Goal: Task Accomplishment & Management: Complete application form

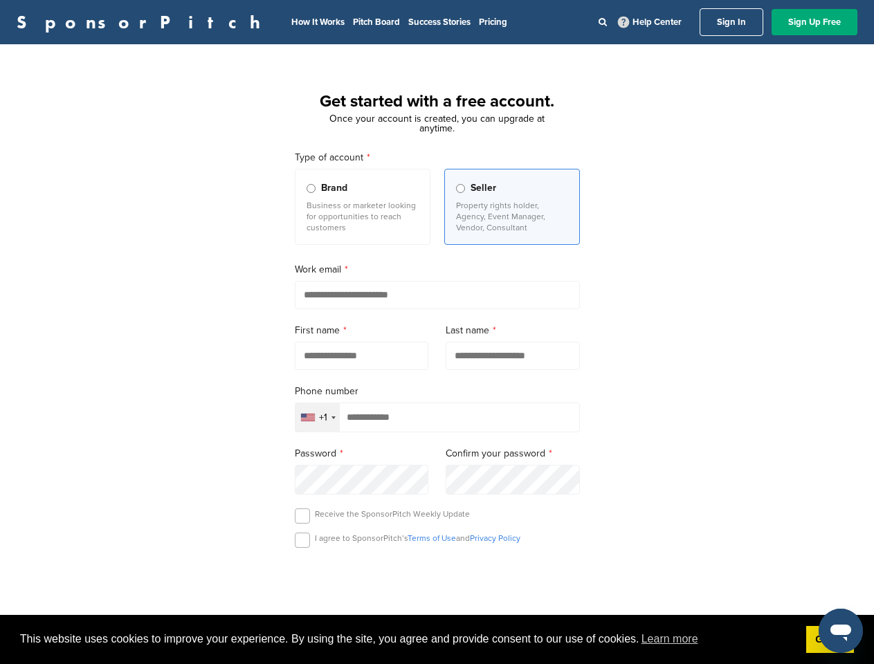
click at [437, 332] on form "Type of account Brand Business or marketer looking for opportunities to reach c…" at bounding box center [437, 541] width 285 height 783
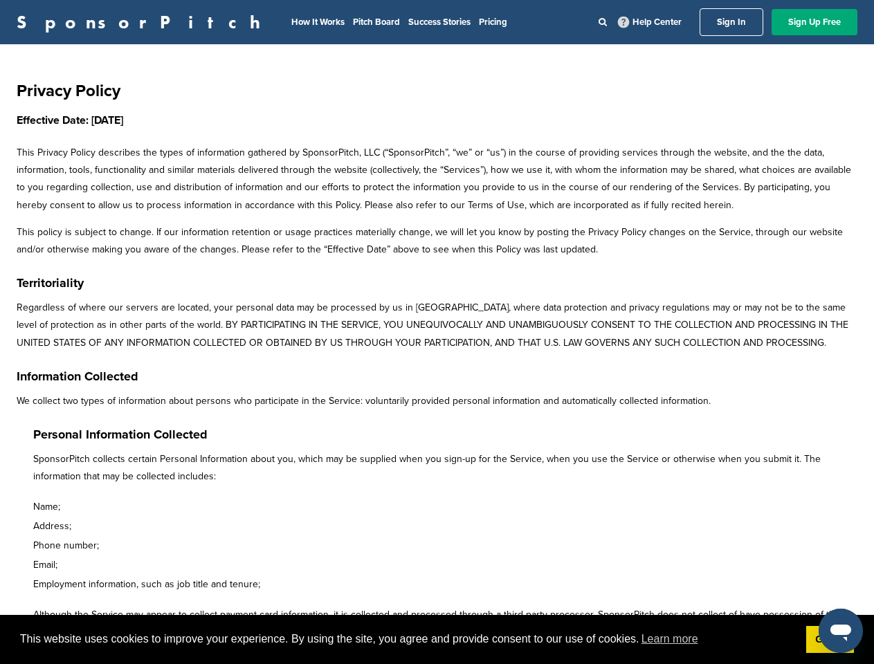
click at [437, 332] on p "Regardless of where our servers are located, your personal data may be processe…" at bounding box center [437, 325] width 841 height 53
click at [437, 640] on span "This website uses cookies to improve your experience. By using the site, you ag…" at bounding box center [407, 639] width 775 height 21
click at [841, 631] on icon "Open messaging window" at bounding box center [840, 633] width 21 height 17
